Goal: Find specific page/section: Find specific page/section

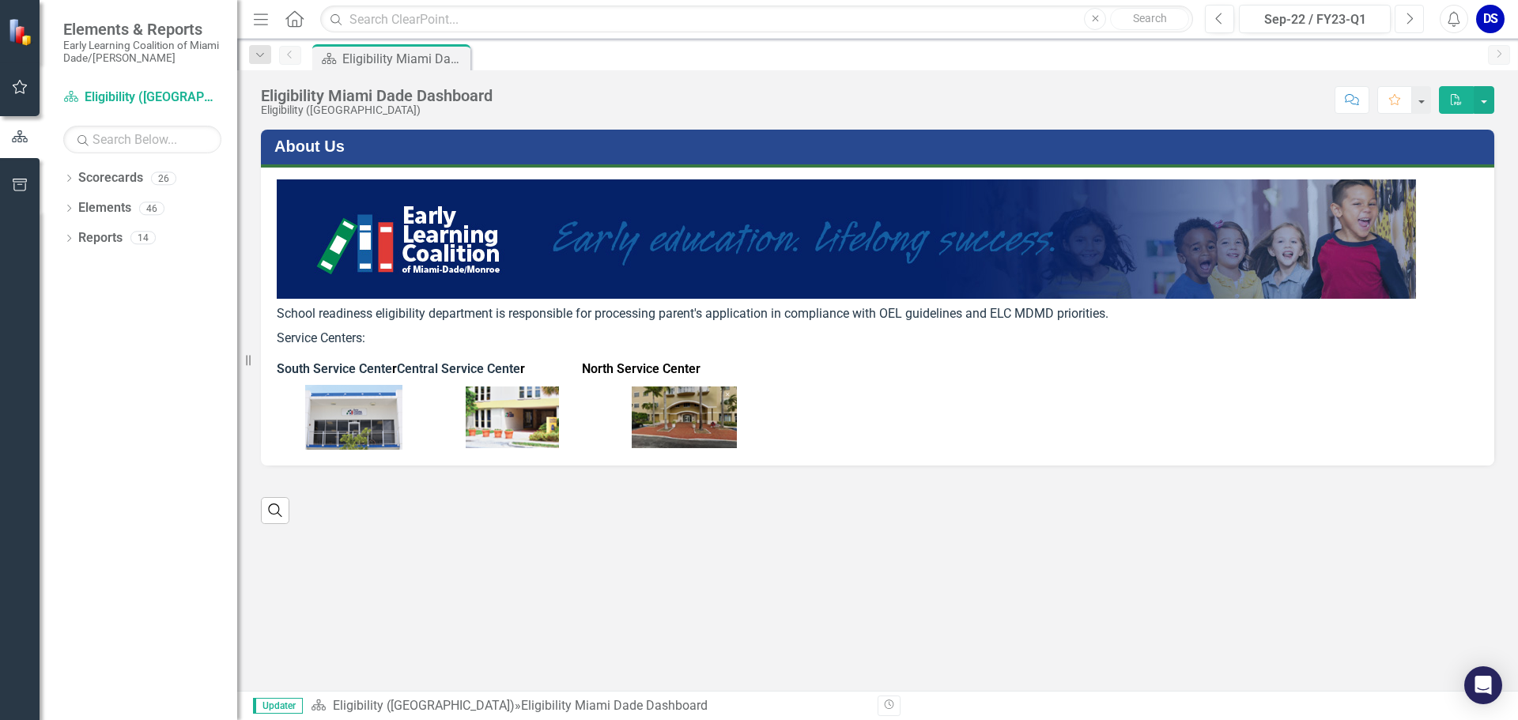
click at [1408, 21] on icon "Next" at bounding box center [1409, 19] width 9 height 14
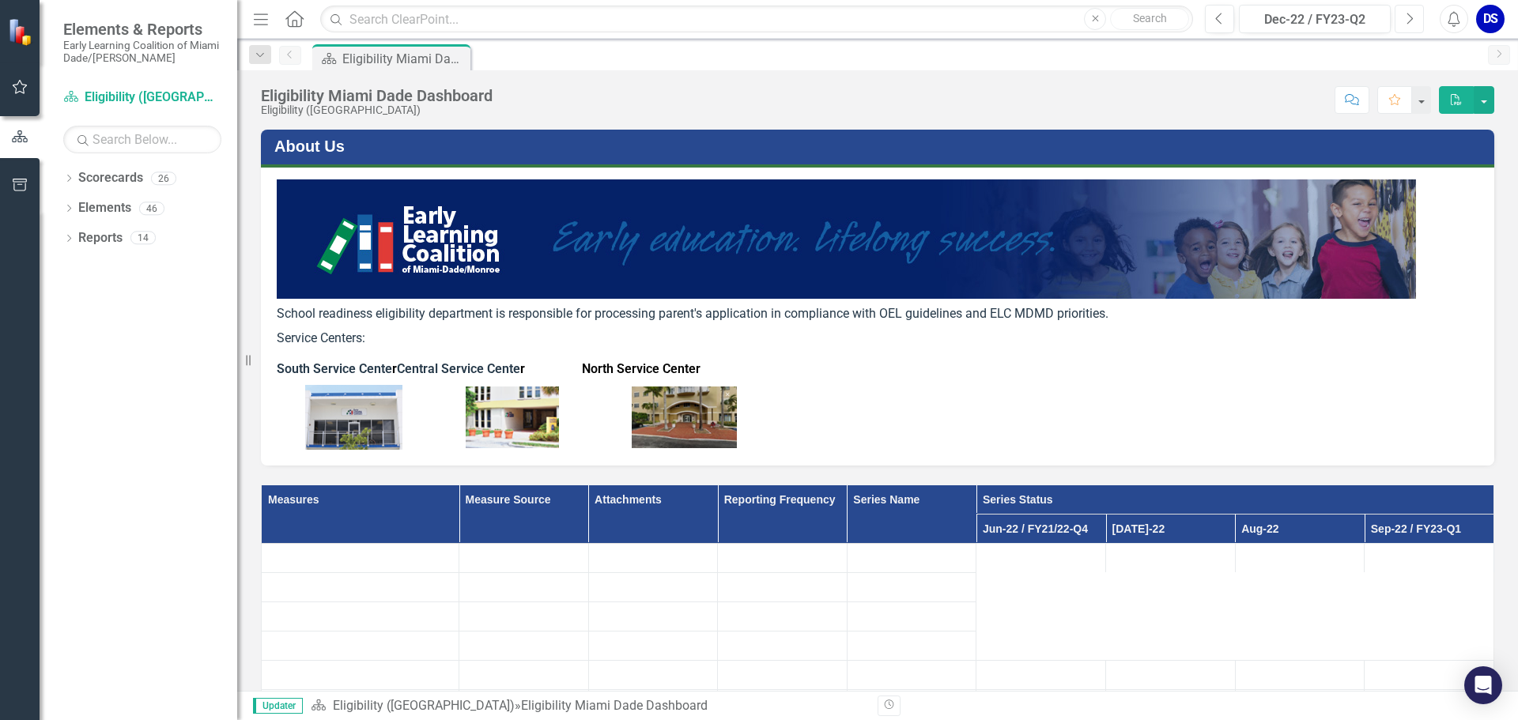
click at [1408, 21] on icon "Next" at bounding box center [1409, 19] width 9 height 14
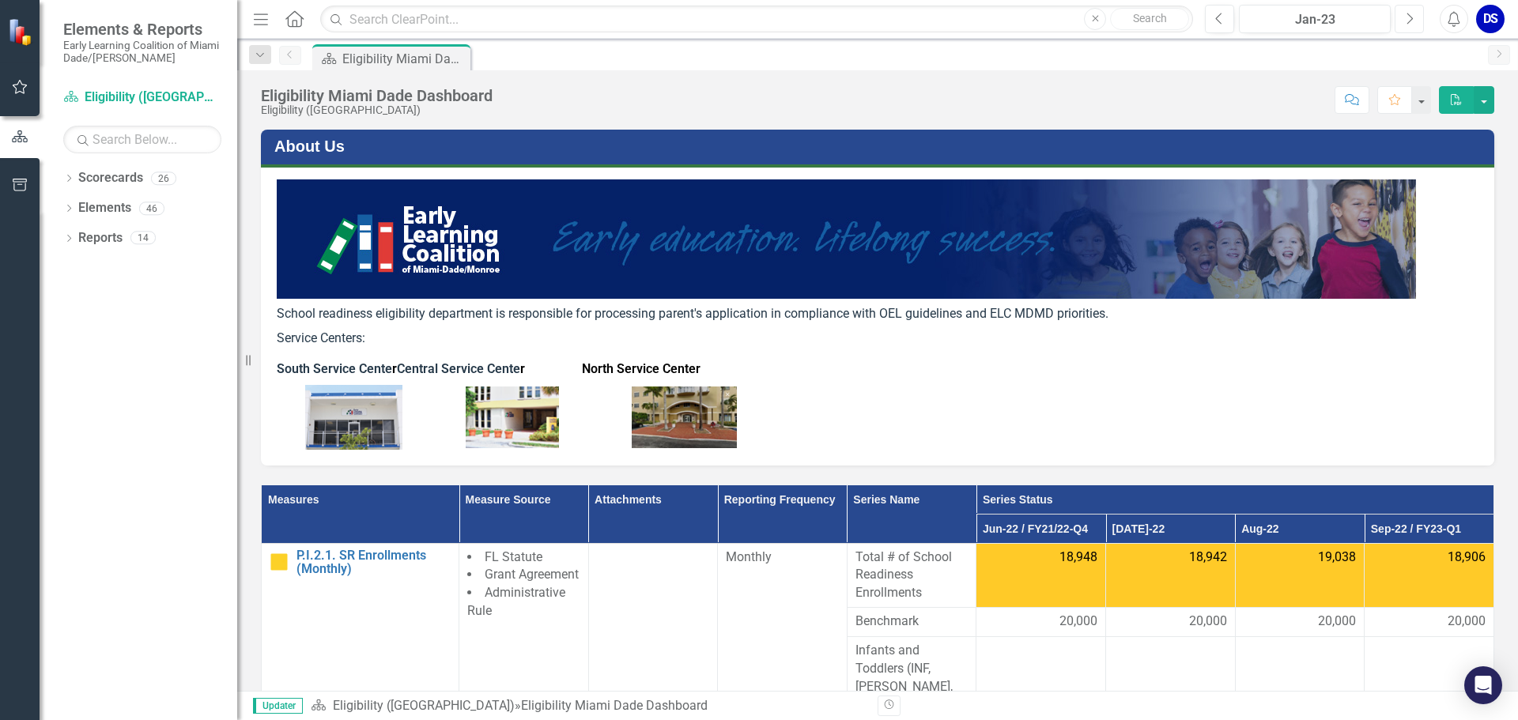
click at [1408, 21] on icon "Next" at bounding box center [1409, 19] width 9 height 14
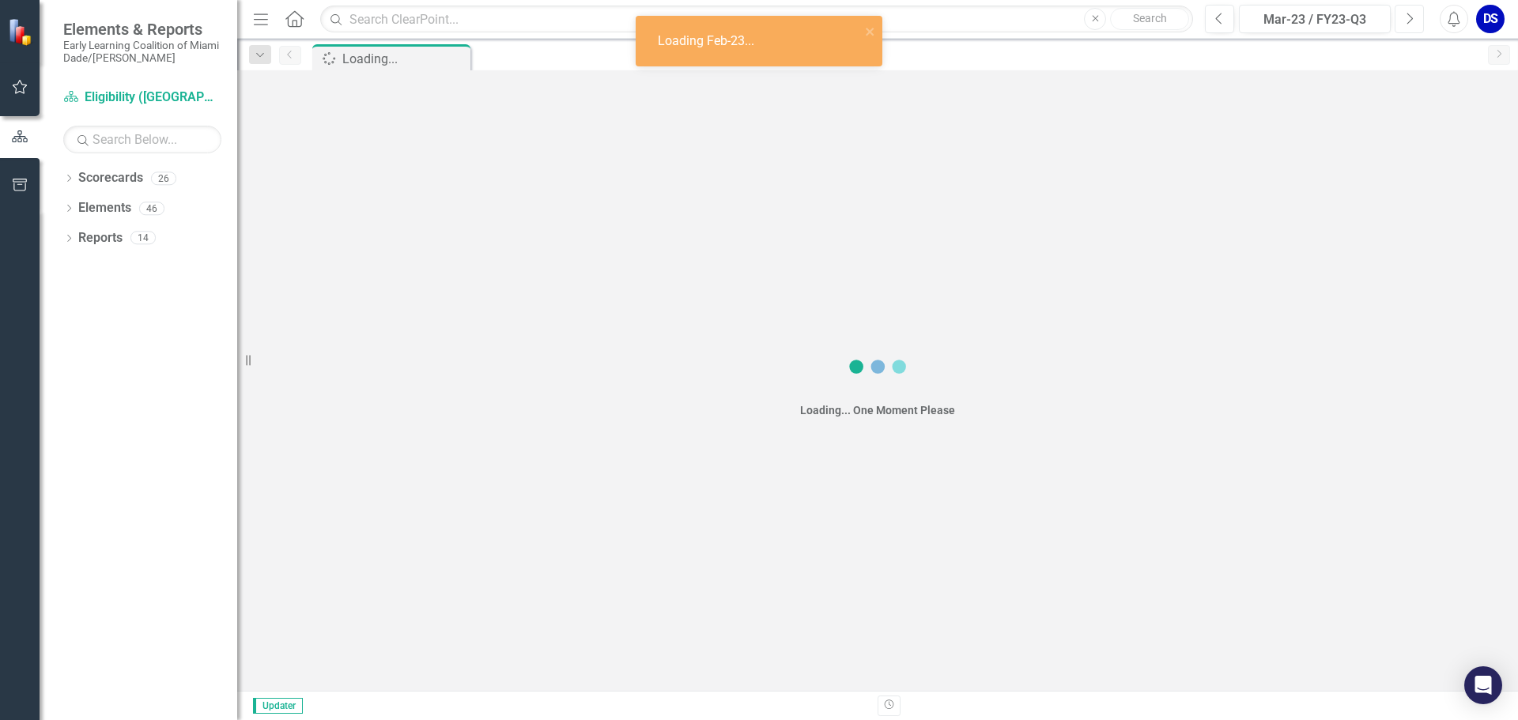
click at [1408, 21] on icon "Next" at bounding box center [1409, 19] width 9 height 14
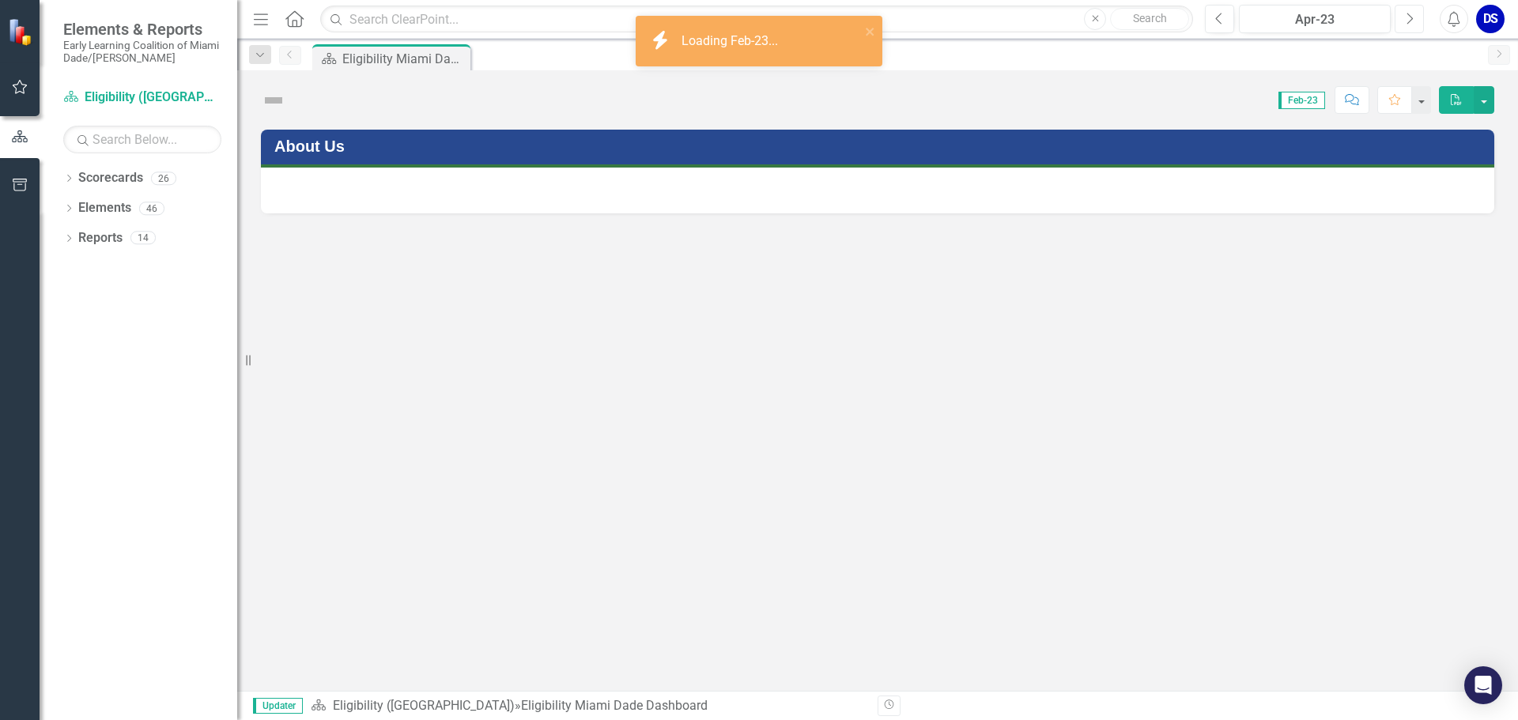
click at [1408, 21] on icon "Next" at bounding box center [1409, 19] width 9 height 14
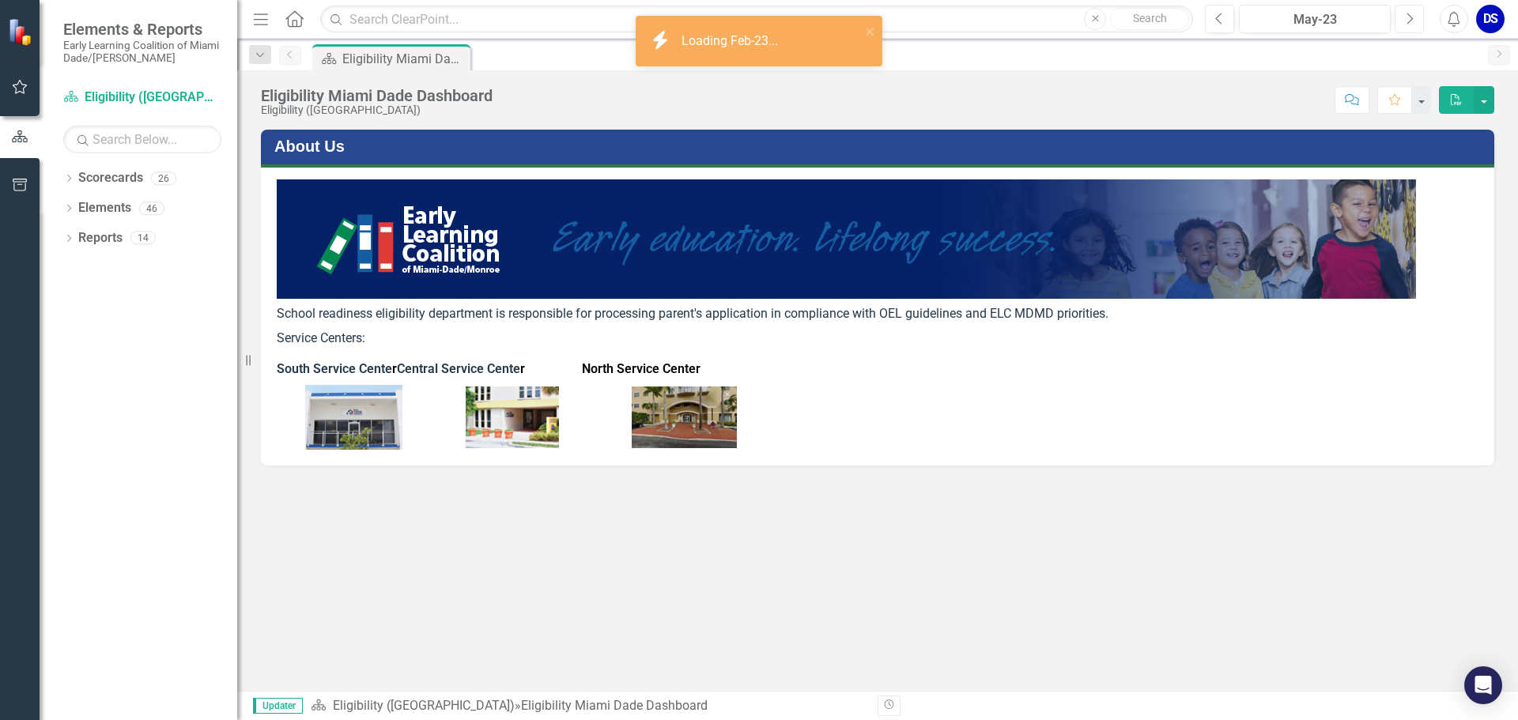
click at [1408, 21] on icon "Next" at bounding box center [1409, 19] width 9 height 14
click at [1408, 20] on icon "Next" at bounding box center [1409, 19] width 9 height 14
click at [1408, 21] on icon "Next" at bounding box center [1409, 19] width 9 height 14
click at [1408, 18] on icon "Next" at bounding box center [1409, 19] width 9 height 14
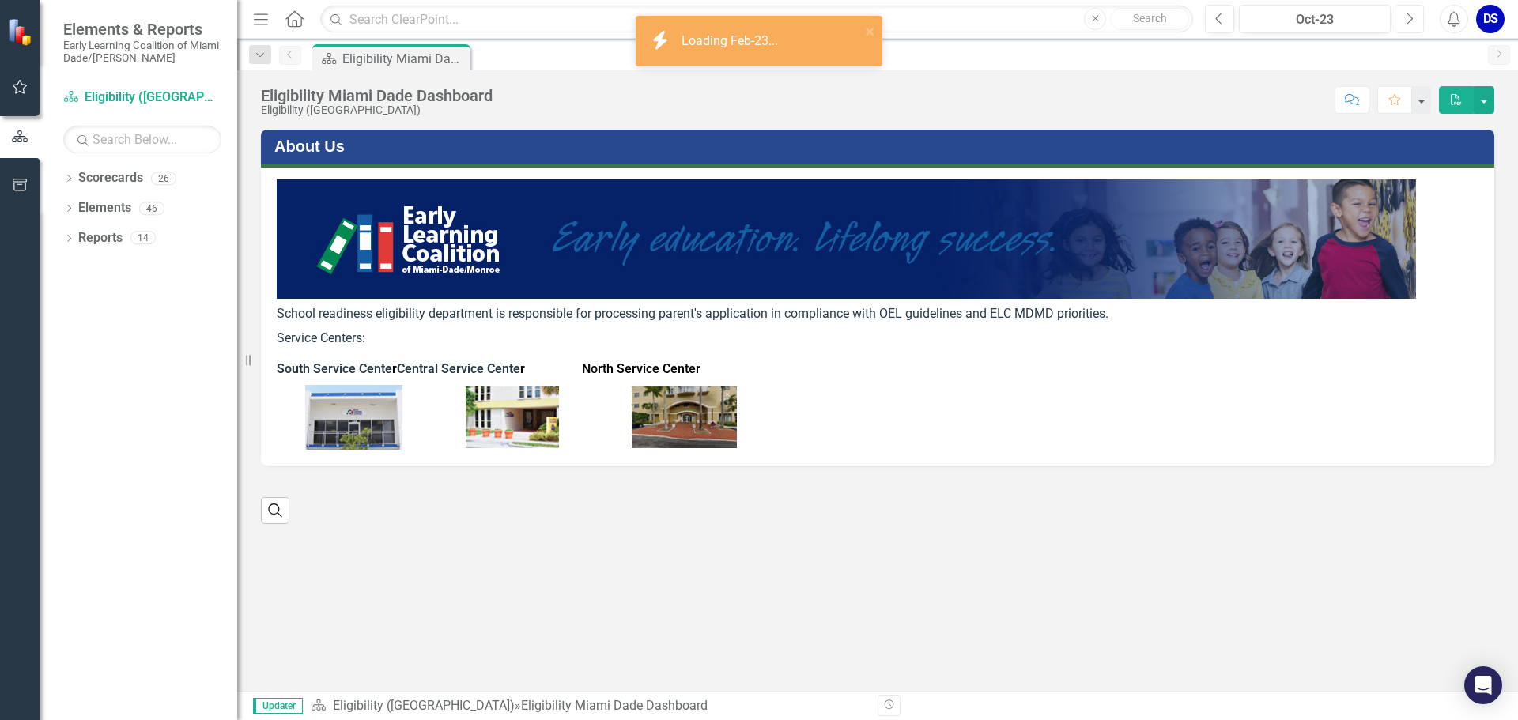
click at [1408, 18] on icon "Next" at bounding box center [1409, 19] width 9 height 14
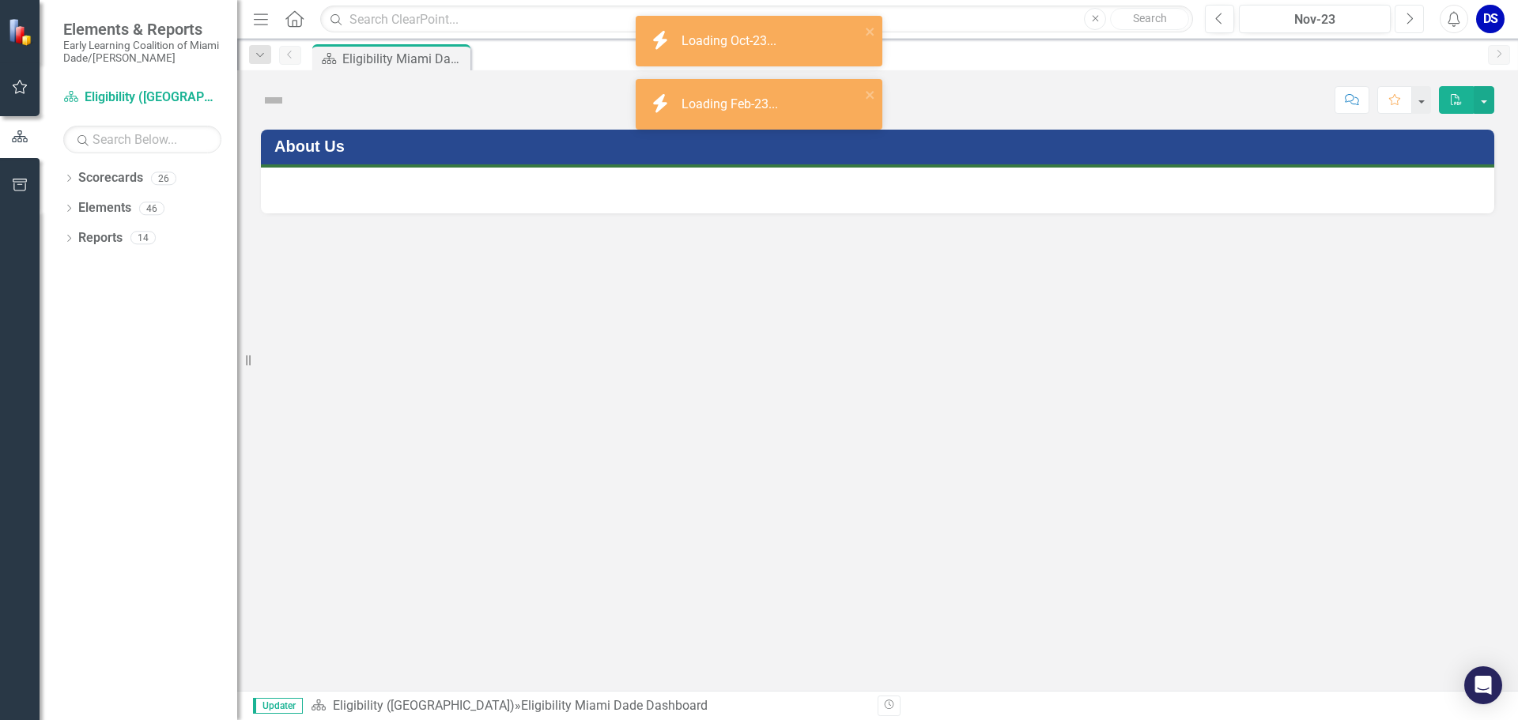
click at [1408, 18] on icon "Next" at bounding box center [1409, 19] width 9 height 14
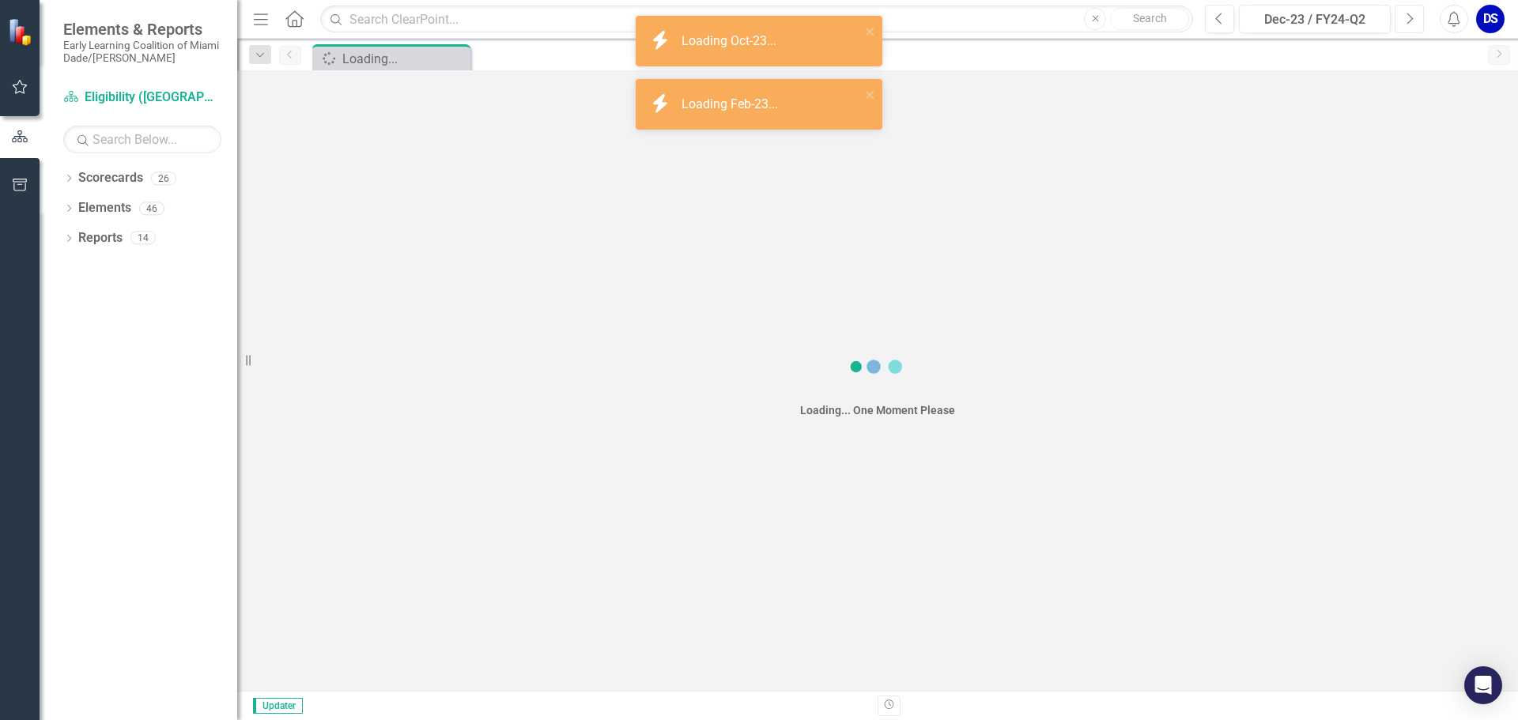
click at [1408, 18] on icon "Next" at bounding box center [1409, 19] width 9 height 14
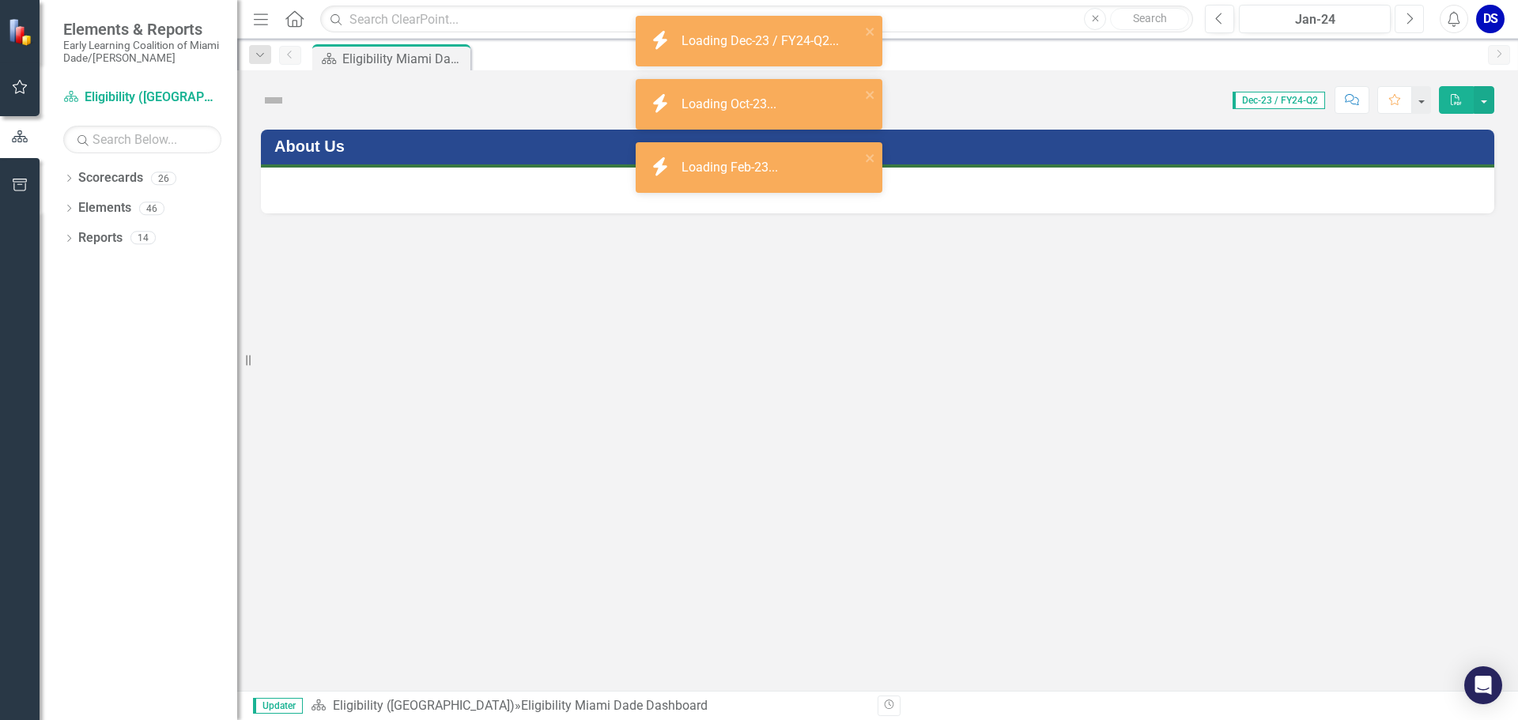
click at [1407, 18] on icon "Next" at bounding box center [1409, 19] width 9 height 14
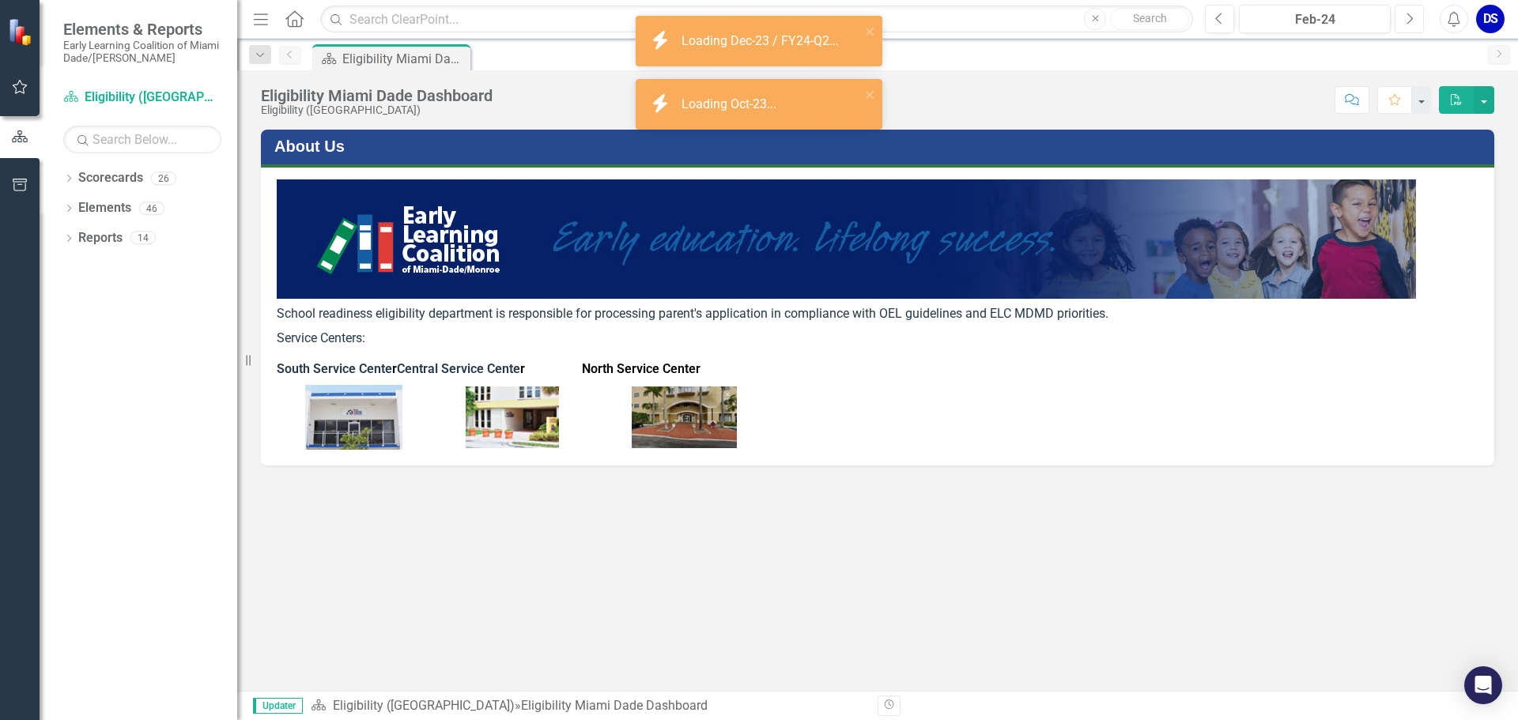
click at [1407, 18] on icon "Next" at bounding box center [1409, 19] width 9 height 14
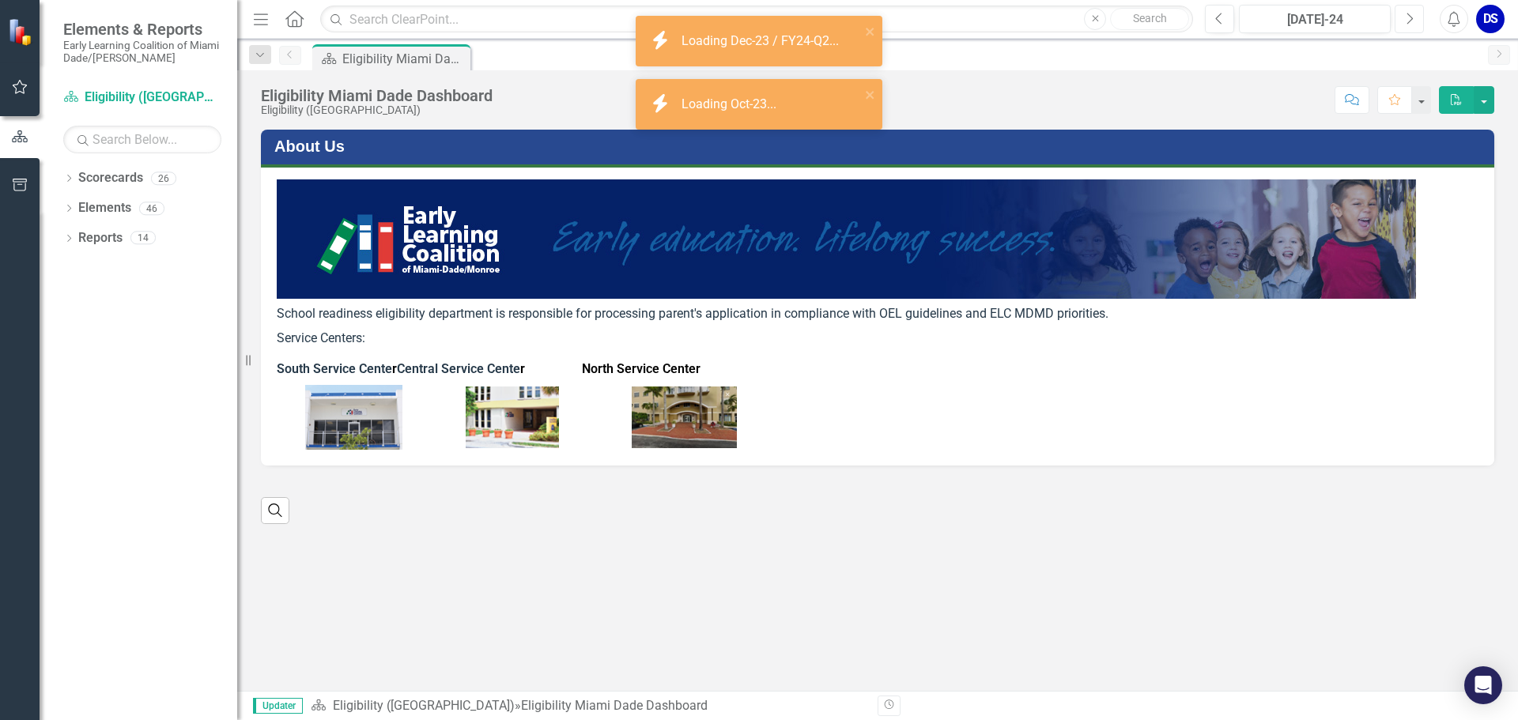
click at [1407, 18] on icon "Next" at bounding box center [1409, 19] width 9 height 14
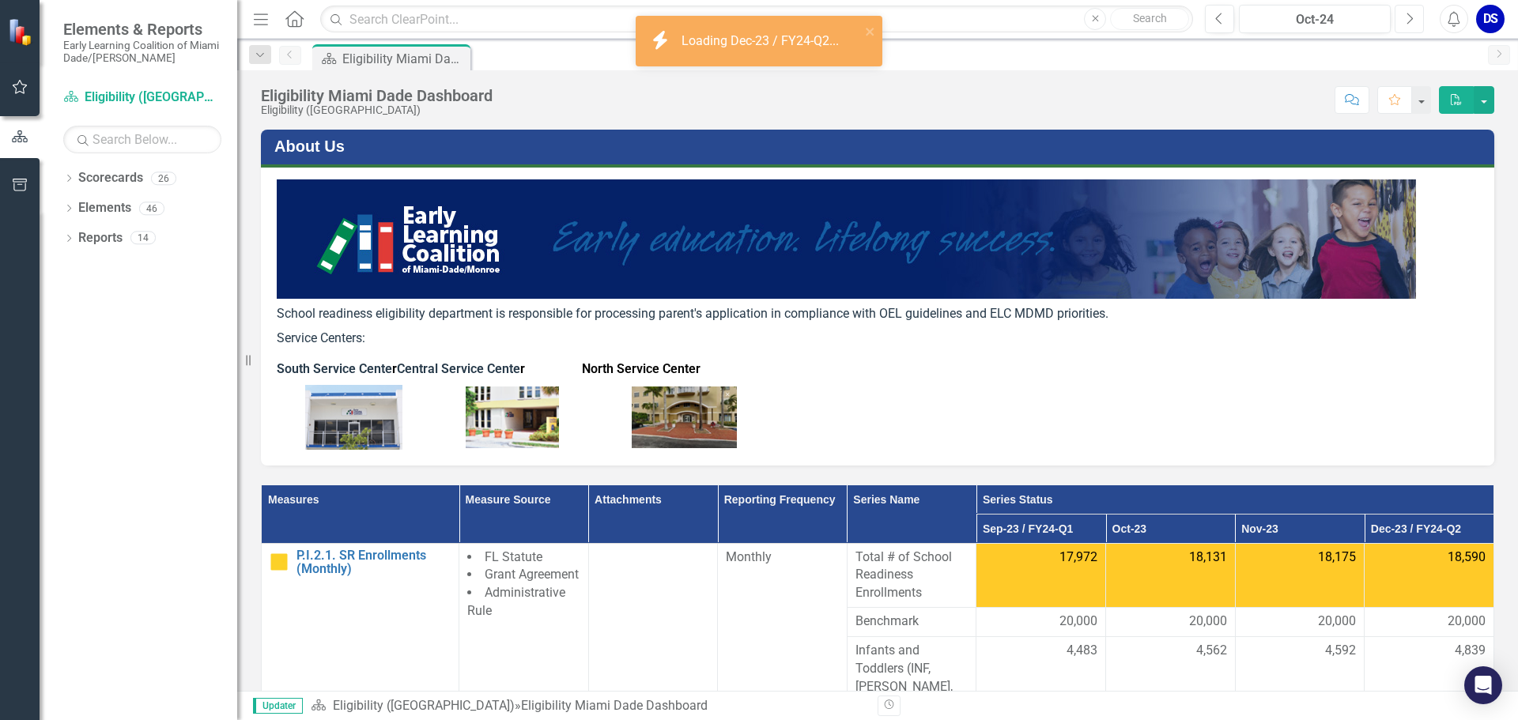
click at [1407, 18] on icon "Next" at bounding box center [1409, 19] width 9 height 14
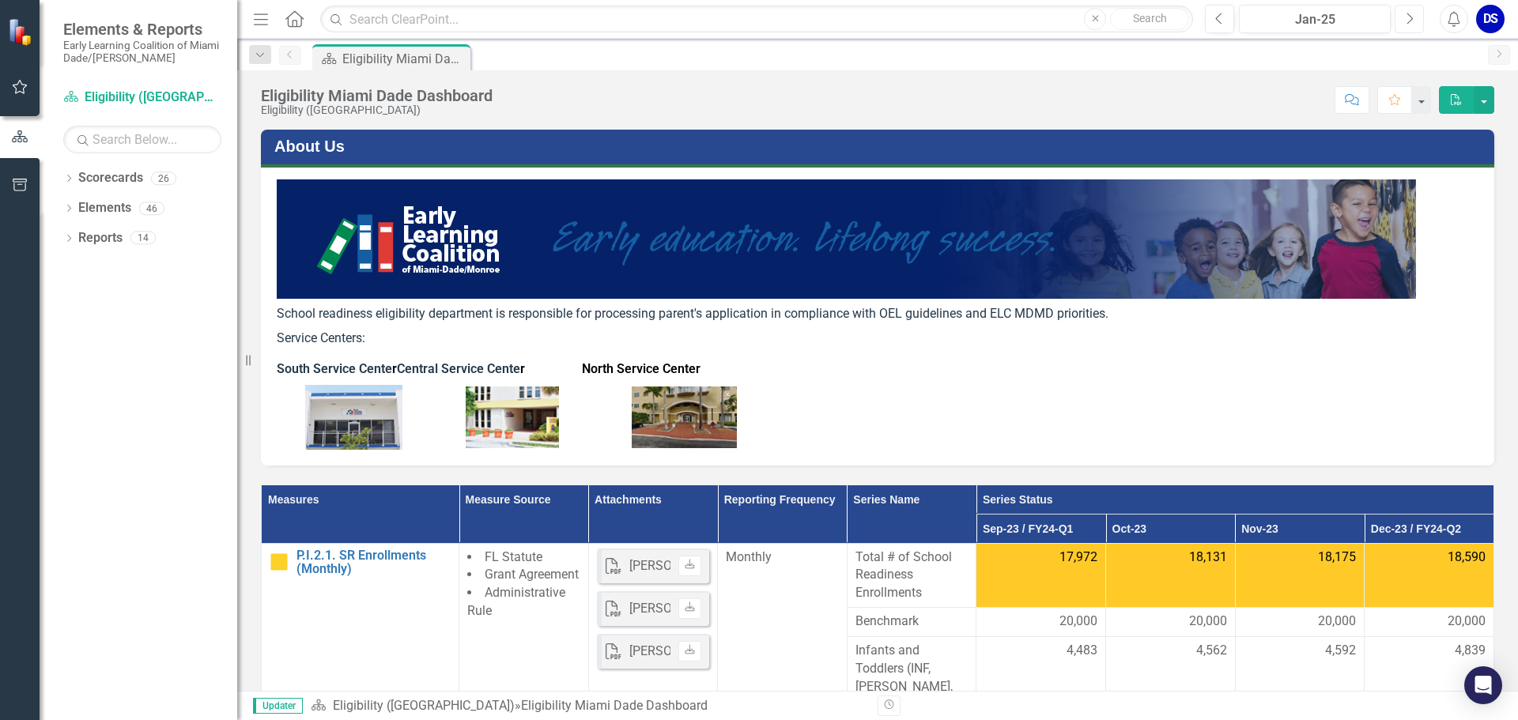
click at [1407, 18] on icon "Next" at bounding box center [1409, 19] width 9 height 14
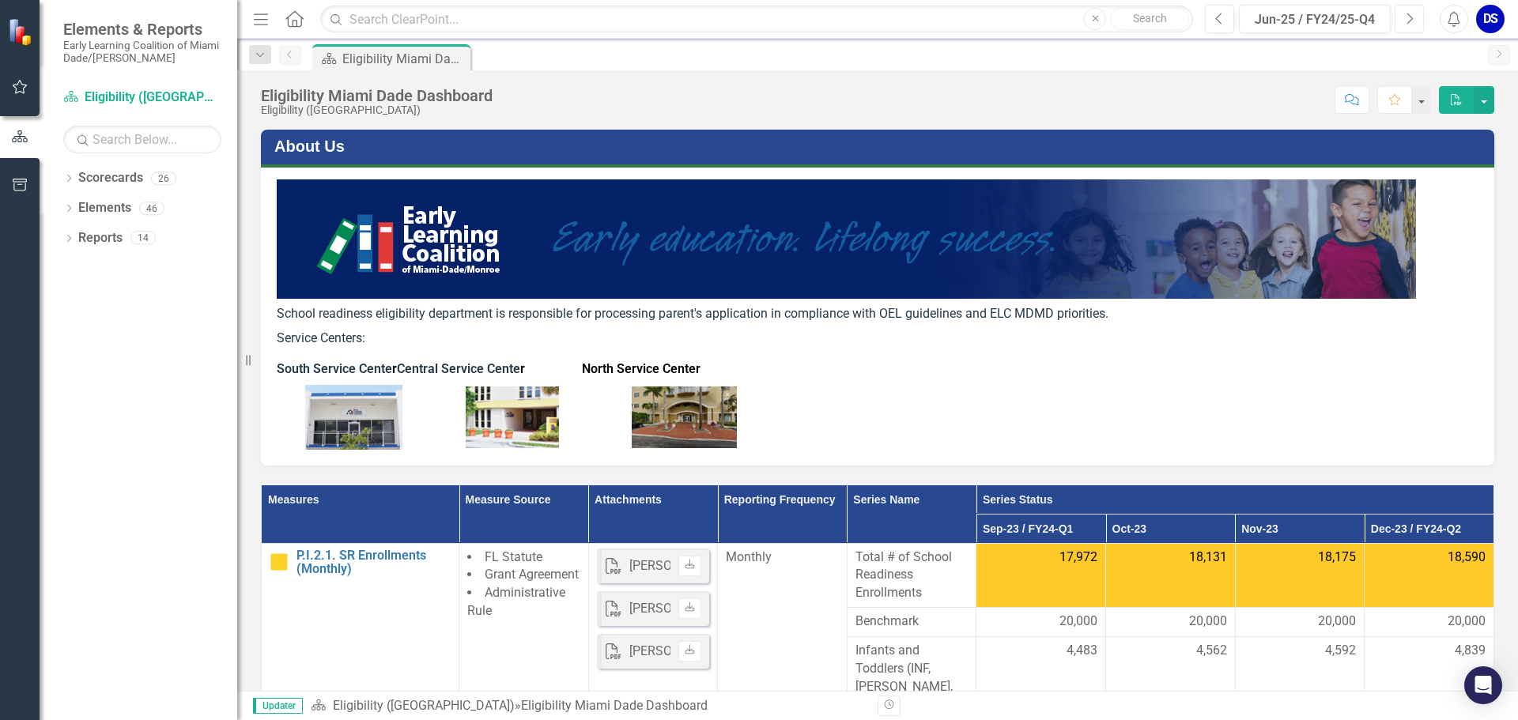
click at [1407, 18] on icon "Next" at bounding box center [1409, 19] width 9 height 14
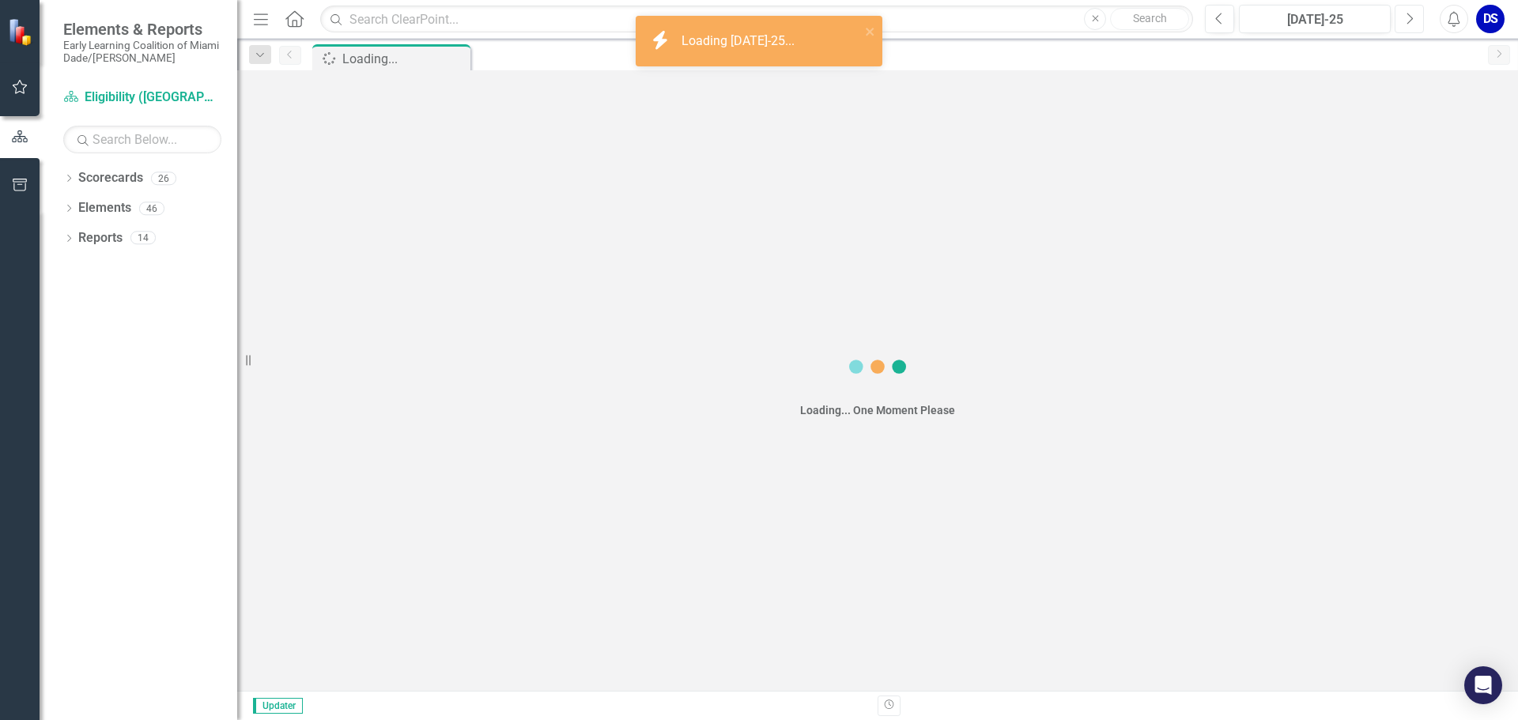
click at [1407, 18] on icon "Next" at bounding box center [1409, 19] width 9 height 14
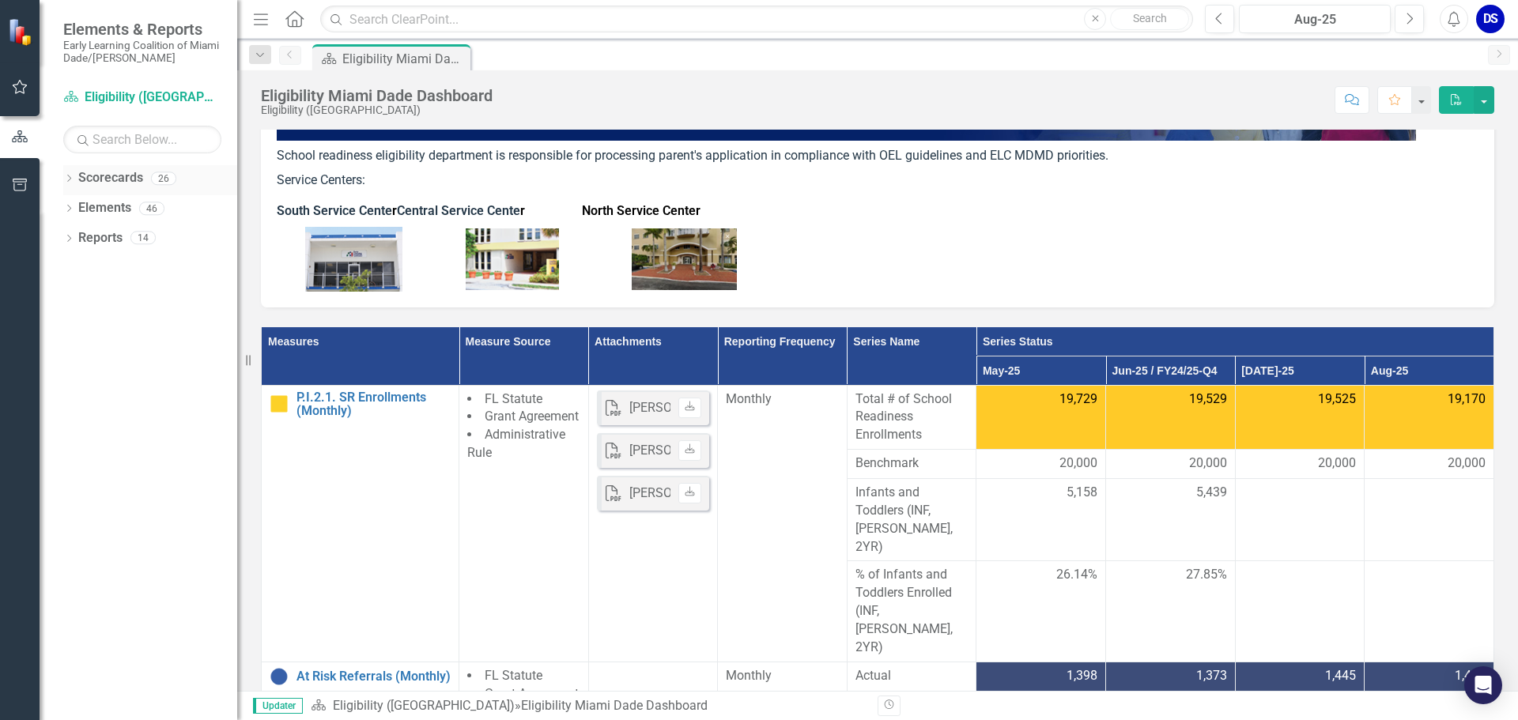
click at [70, 183] on icon "Dropdown" at bounding box center [68, 180] width 11 height 9
click at [75, 209] on icon "Dropdown" at bounding box center [77, 207] width 12 height 9
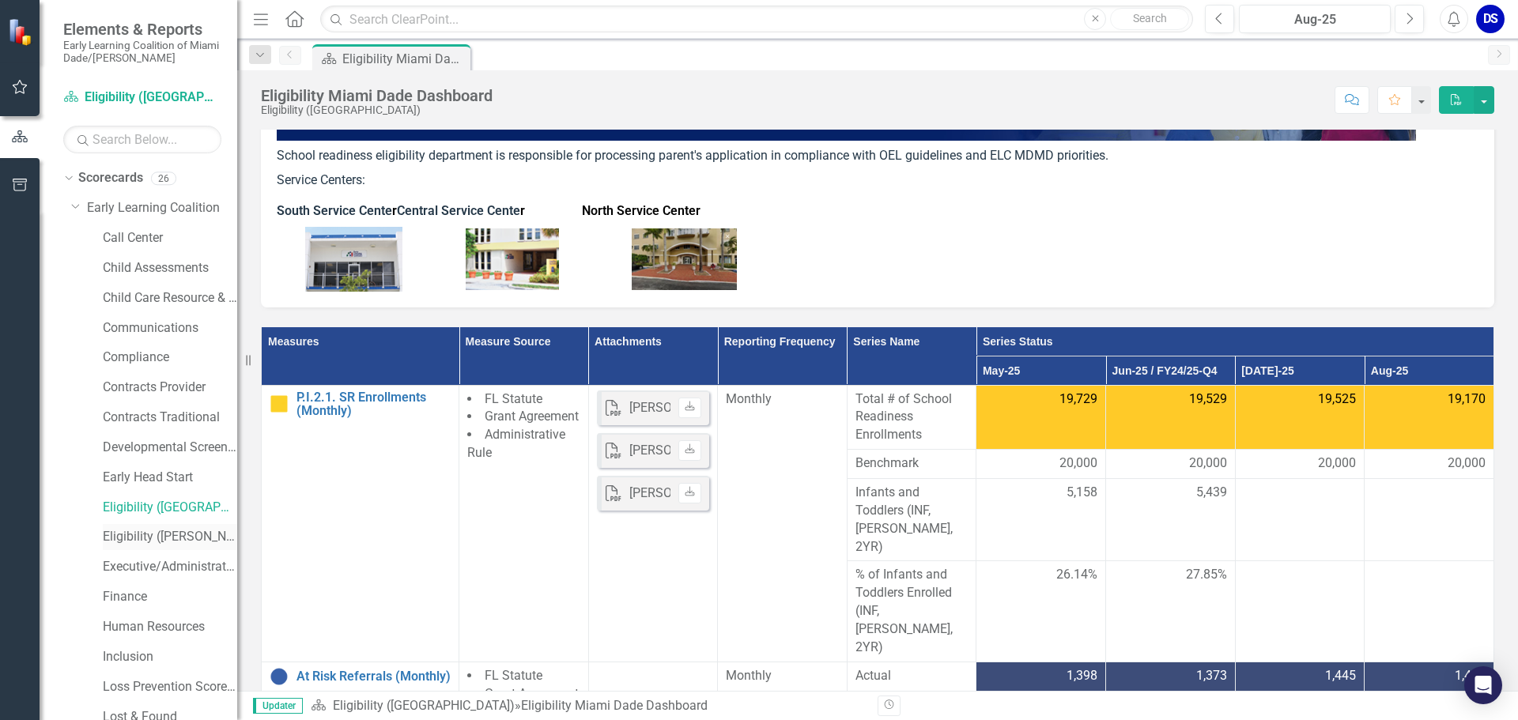
click at [130, 534] on link "Eligibility ([PERSON_NAME])" at bounding box center [170, 537] width 134 height 18
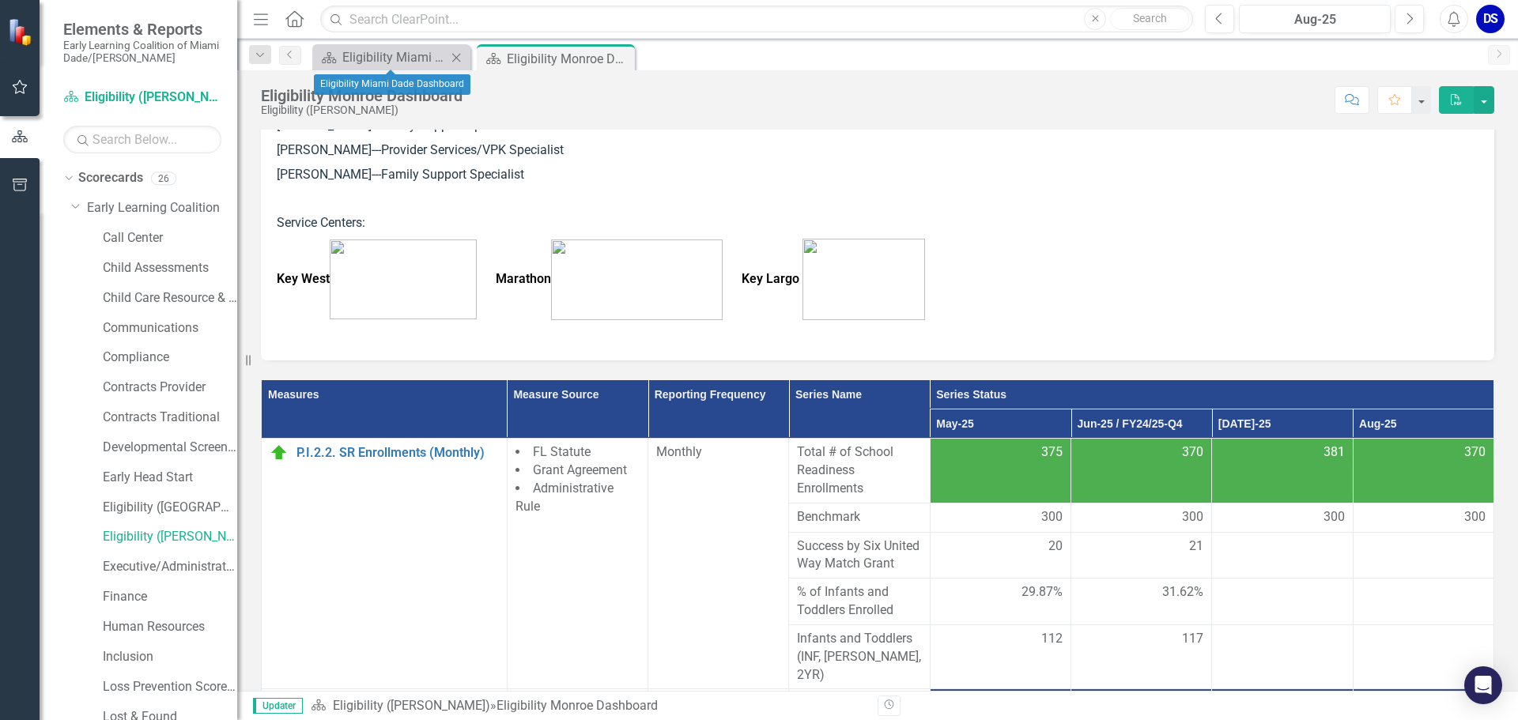
click at [385, 68] on div "Scorecard Eligibility Miami Dade Dashboard Close" at bounding box center [391, 57] width 158 height 26
click at [388, 44] on div "Scorecard Eligibility Miami Dade Dashboard Close" at bounding box center [391, 57] width 158 height 26
click at [389, 60] on div "Eligibility Miami Dade Dashboard" at bounding box center [394, 57] width 104 height 20
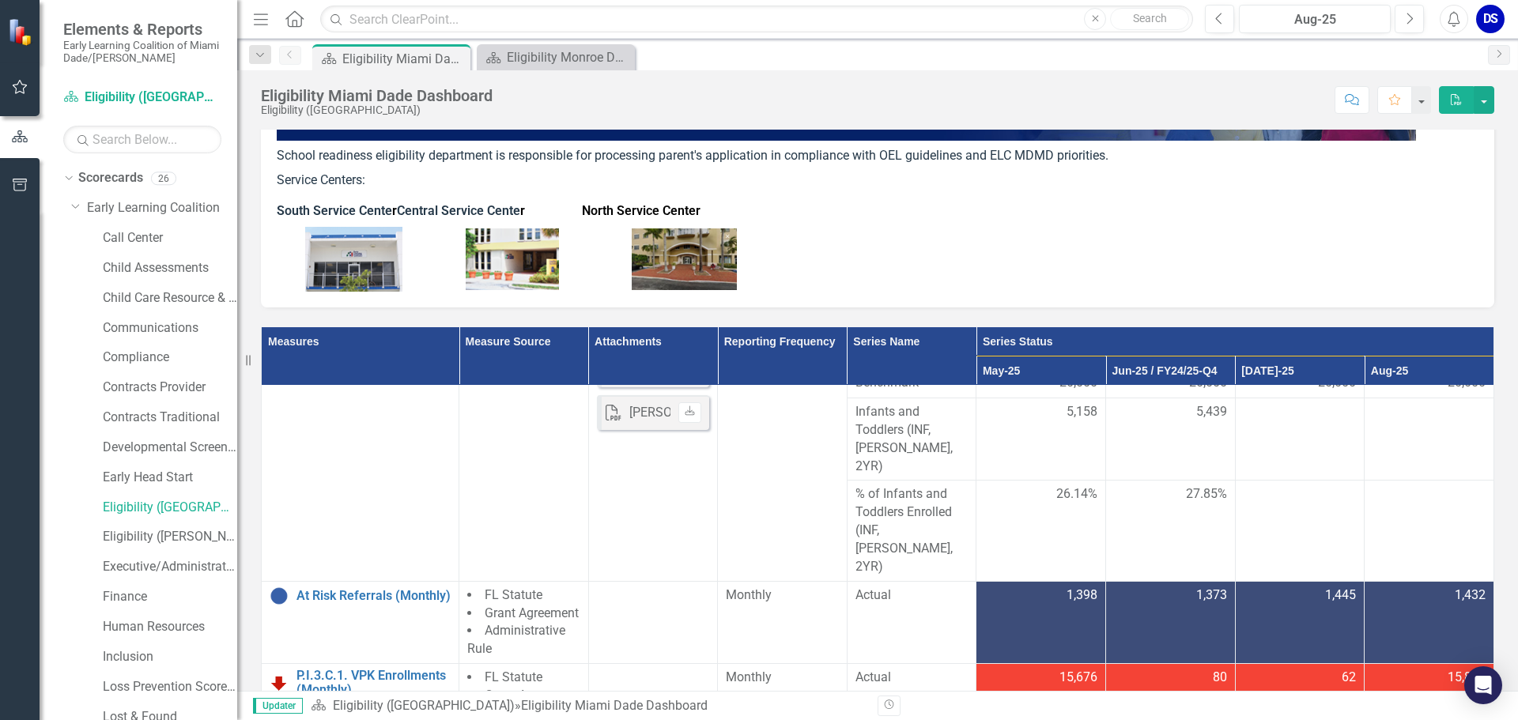
scroll to position [158, 0]
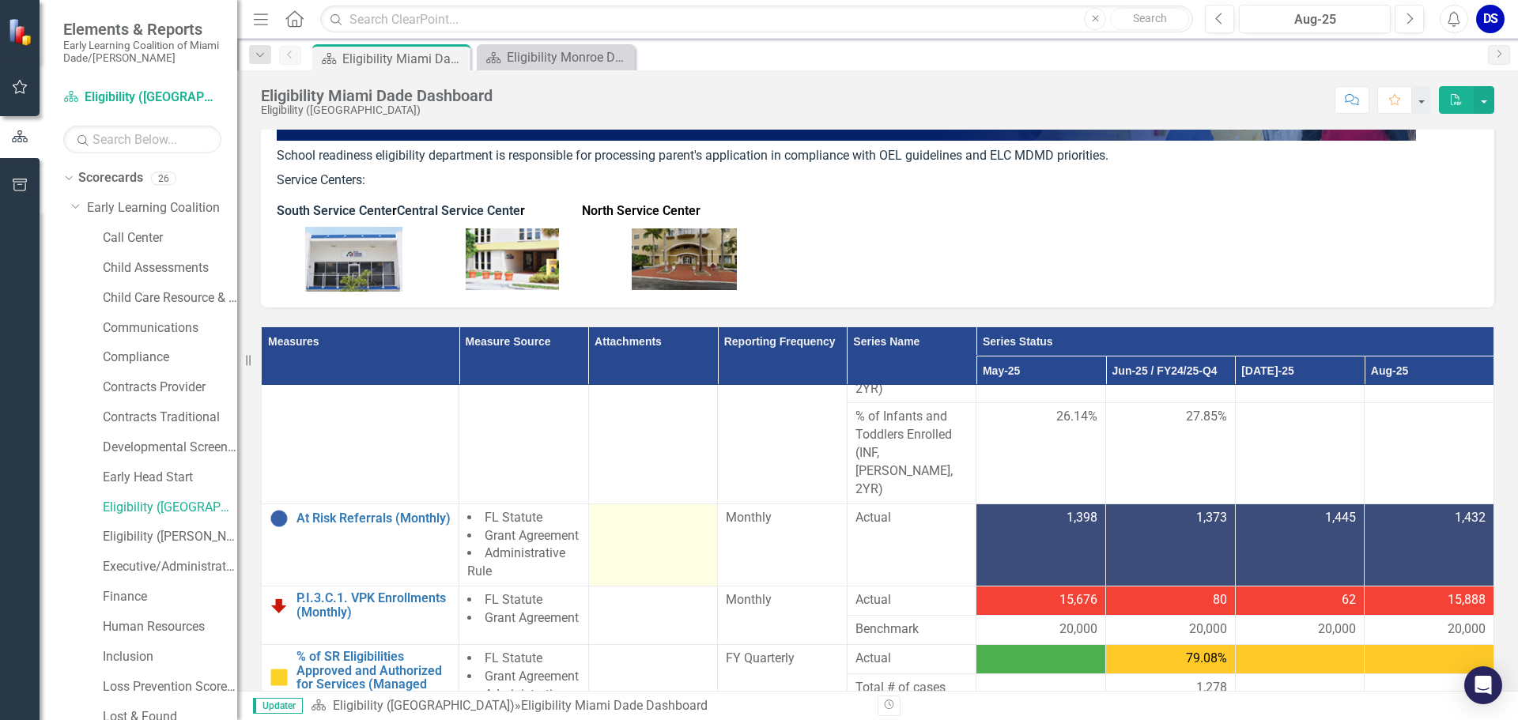
click at [610, 538] on td at bounding box center [653, 545] width 130 height 82
